Goal: Check status: Verify the current state of an ongoing process or item

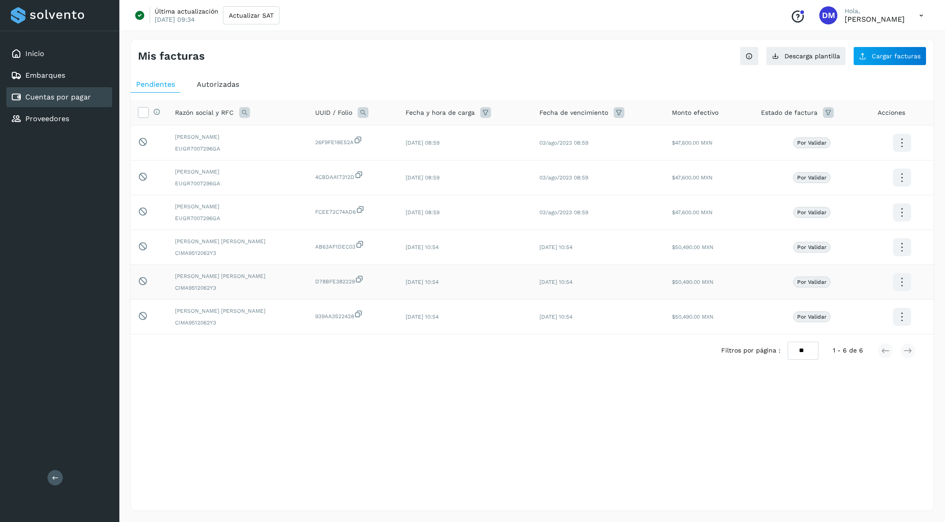
drag, startPoint x: 446, startPoint y: 454, endPoint x: 299, endPoint y: 277, distance: 229.3
click at [444, 447] on div "Mis facturas Ver instrucciones para cargar Facturas Descarga plantilla Cargar f…" at bounding box center [532, 275] width 804 height 473
click at [61, 43] on div "Inicio Embarques Cuentas por pagar Proveedores" at bounding box center [59, 86] width 119 height 110
click at [61, 47] on div "Inicio" at bounding box center [59, 54] width 106 height 20
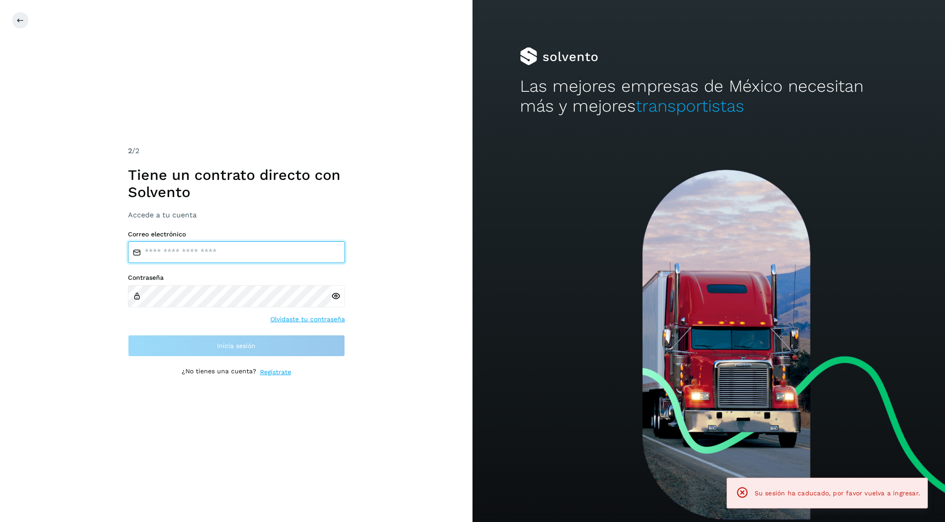
type input "**********"
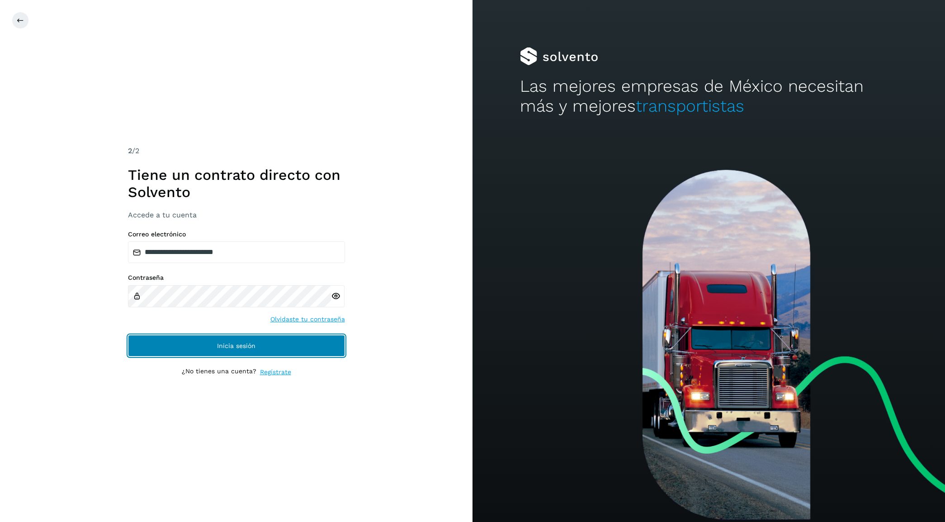
click at [206, 344] on button "Inicia sesión" at bounding box center [236, 346] width 217 height 22
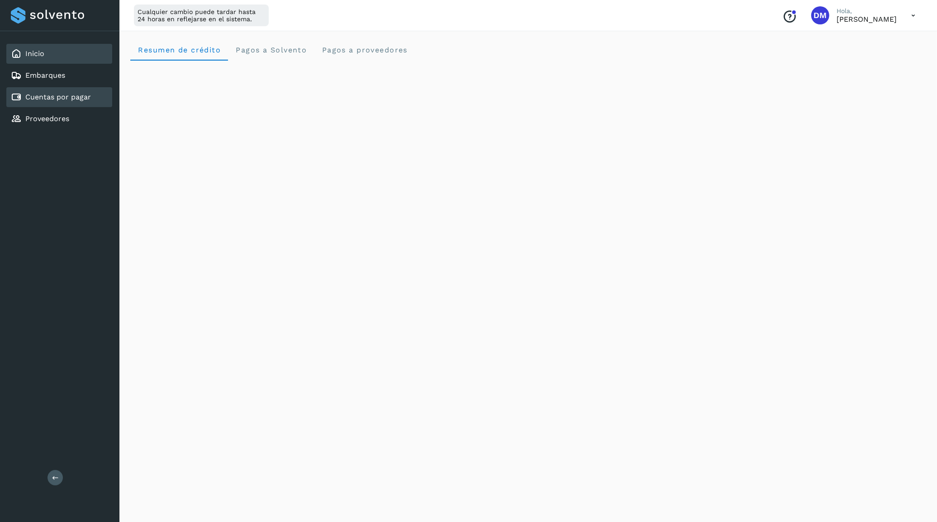
click at [61, 89] on div "Cuentas por pagar" at bounding box center [59, 97] width 106 height 20
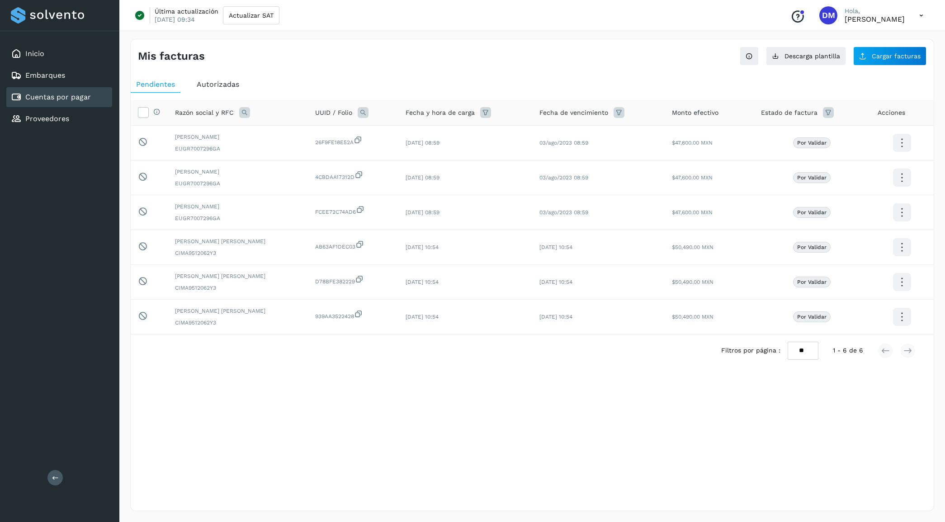
click at [203, 84] on span "Autorizadas" at bounding box center [218, 84] width 43 height 9
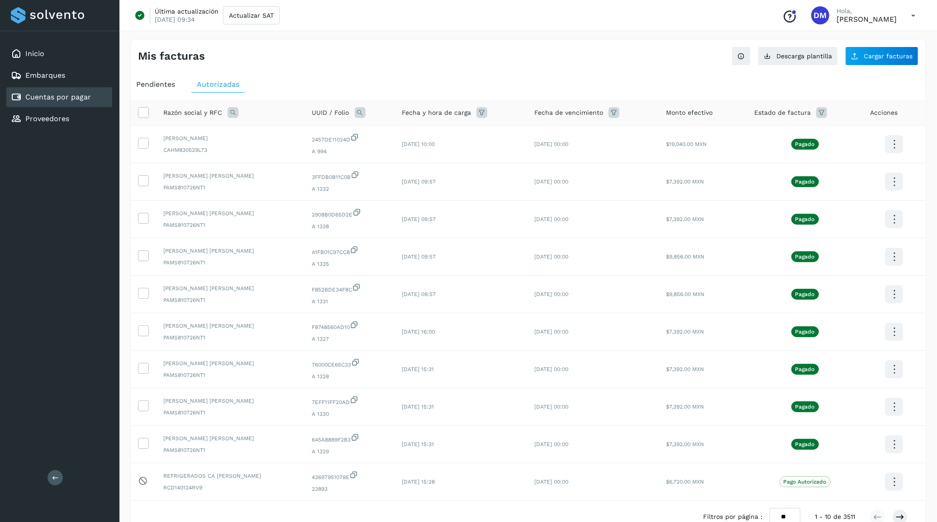
click at [55, 220] on div "Inicio Embarques Cuentas por pagar Proveedores Salir" at bounding box center [59, 261] width 119 height 522
click at [426, 55] on div "Mis facturas" at bounding box center [333, 56] width 390 height 13
click at [71, 48] on div "Inicio" at bounding box center [59, 54] width 106 height 20
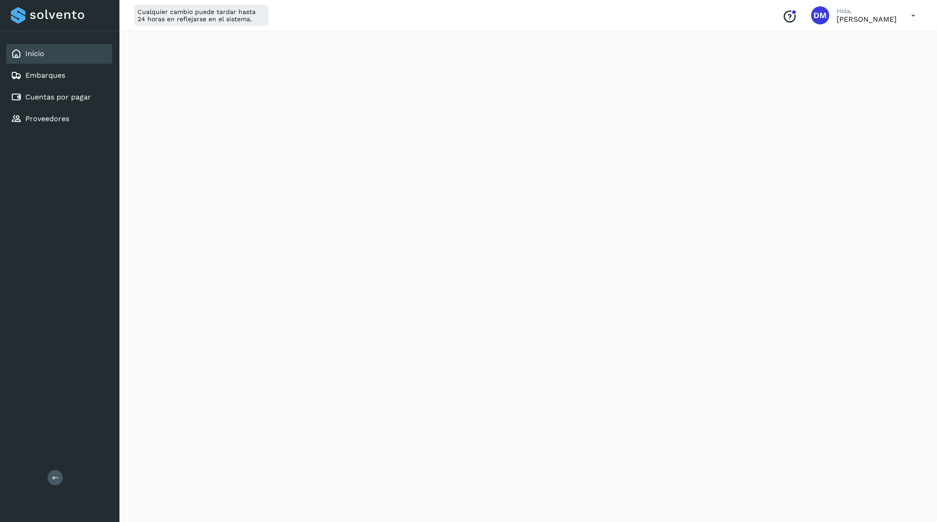
scroll to position [226, 0]
click at [885, 260] on div "Initializing..." at bounding box center [527, 235] width 795 height 803
click at [89, 322] on div "Inicio Embarques Cuentas por pagar Proveedores Salir" at bounding box center [59, 261] width 119 height 522
click at [111, 319] on div "Inicio Embarques Cuentas por pagar Proveedores Salir" at bounding box center [59, 261] width 119 height 522
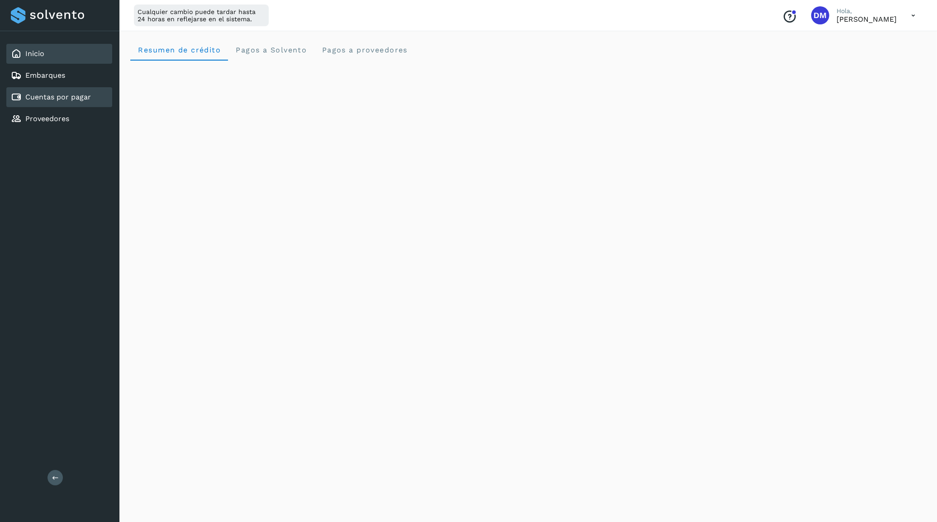
click at [78, 99] on link "Cuentas por pagar" at bounding box center [58, 97] width 66 height 9
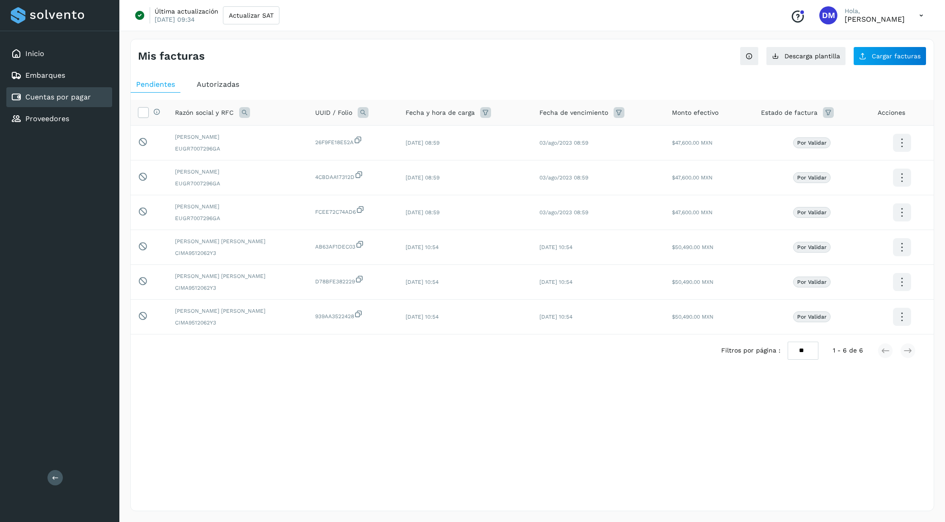
click at [212, 84] on span "Autorizadas" at bounding box center [218, 84] width 43 height 9
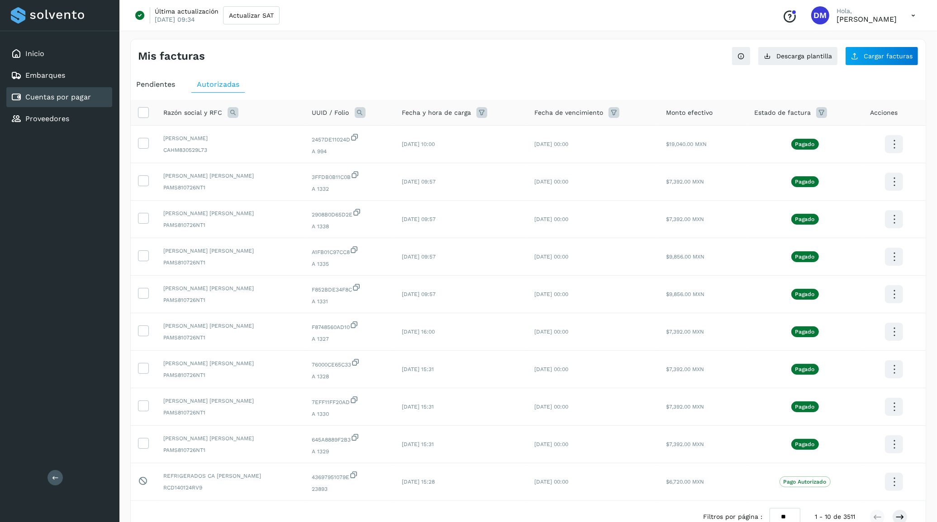
click at [364, 110] on icon at bounding box center [360, 112] width 11 height 11
click at [399, 154] on input "text" at bounding box center [423, 150] width 111 height 14
paste input "**********"
type input "**********"
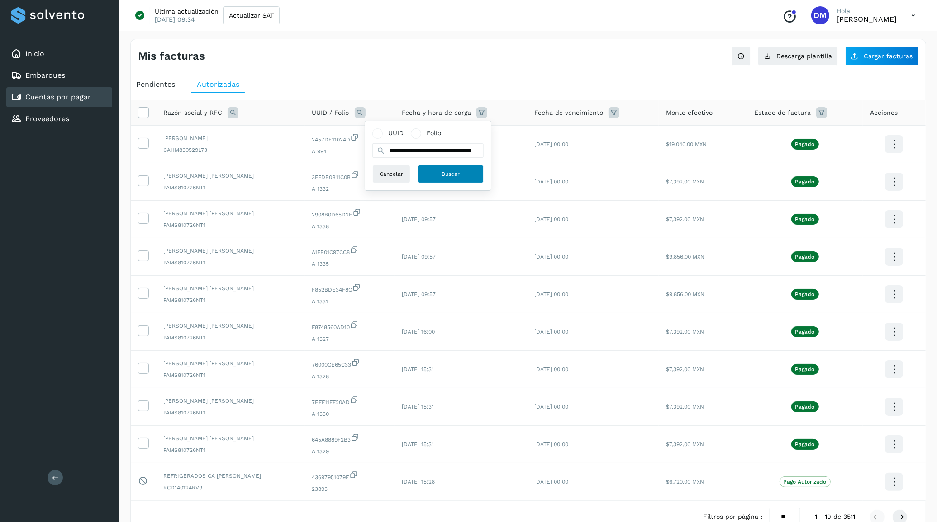
click at [437, 171] on button "Buscar" at bounding box center [450, 174] width 66 height 18
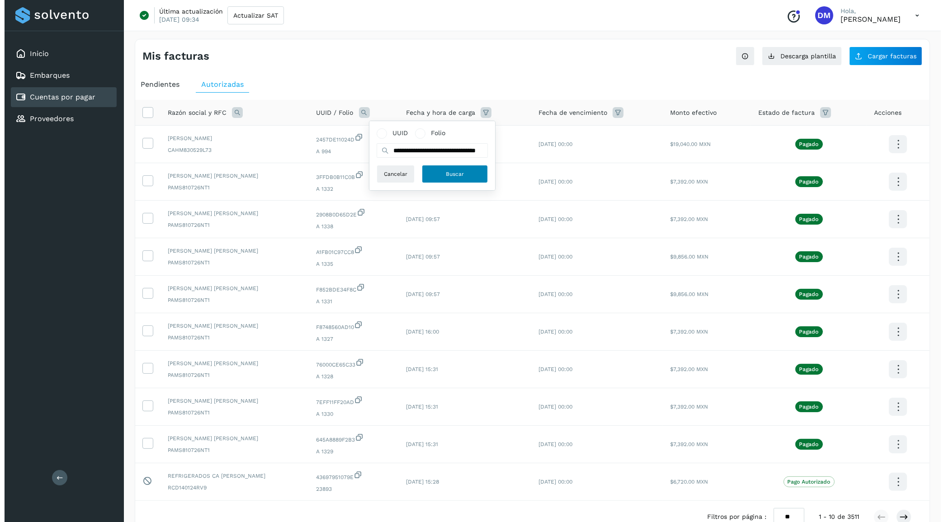
scroll to position [0, 0]
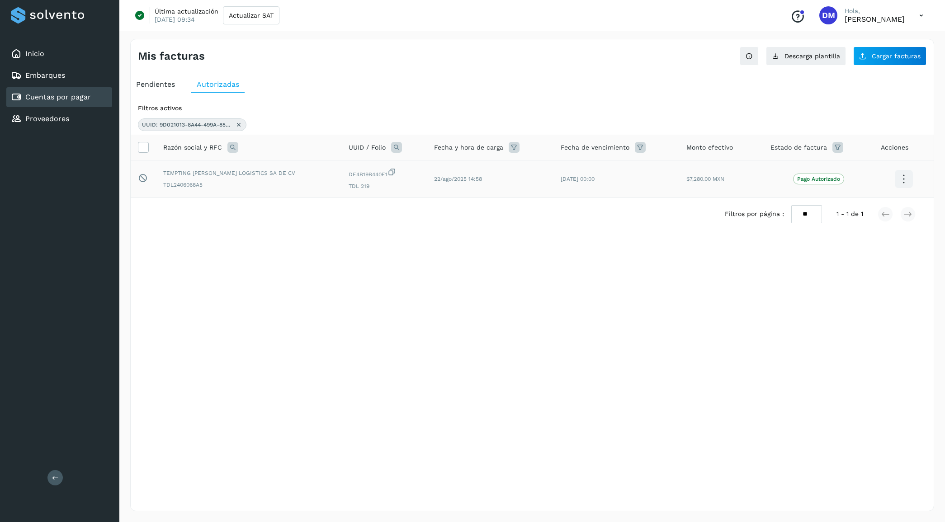
click at [357, 175] on span "DE4B19B440E1" at bounding box center [384, 173] width 71 height 11
drag, startPoint x: 418, startPoint y: 181, endPoint x: 439, endPoint y: 181, distance: 20.8
click at [439, 181] on span "22/ago/2025 14:58" at bounding box center [458, 179] width 48 height 6
drag, startPoint x: 439, startPoint y: 181, endPoint x: 482, endPoint y: 206, distance: 49.6
click at [482, 206] on div "Filtros por página : ** ** ** 1 - 1 de 1" at bounding box center [532, 214] width 803 height 32
